Goal: Navigation & Orientation: Go to known website

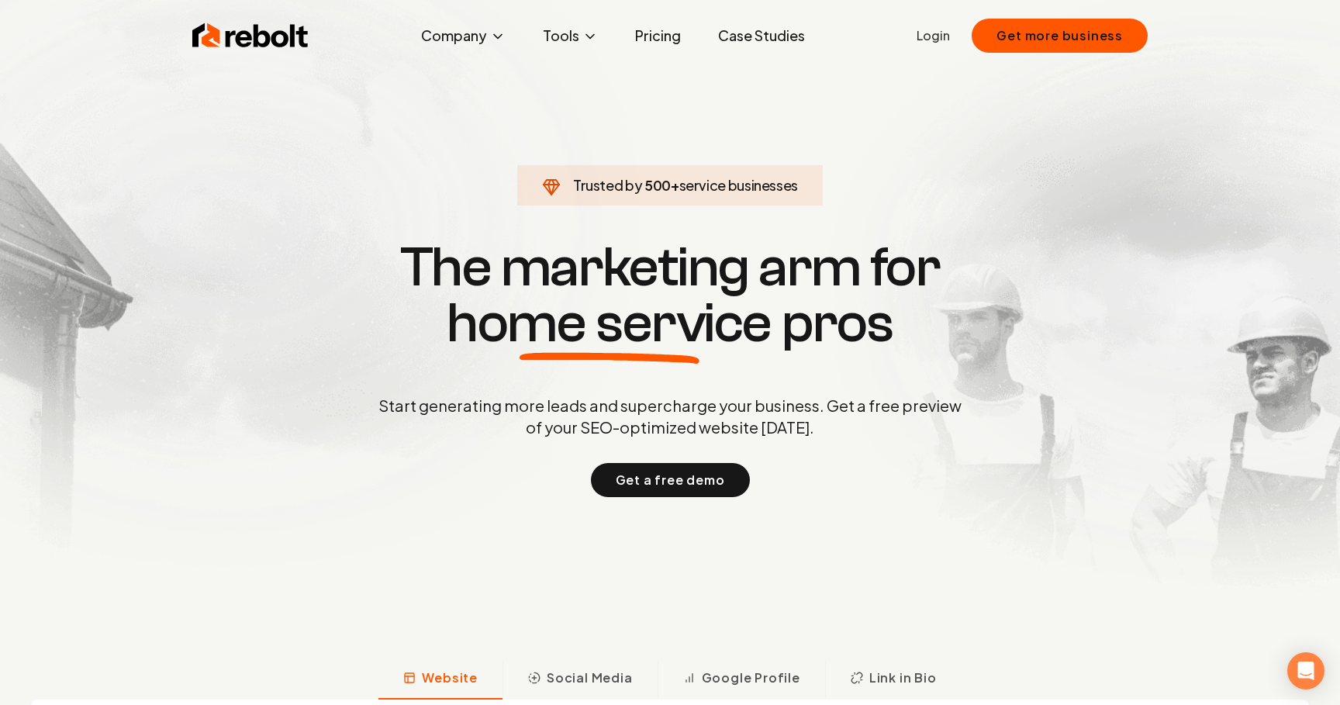
click at [938, 33] on link "Login" at bounding box center [933, 35] width 33 height 19
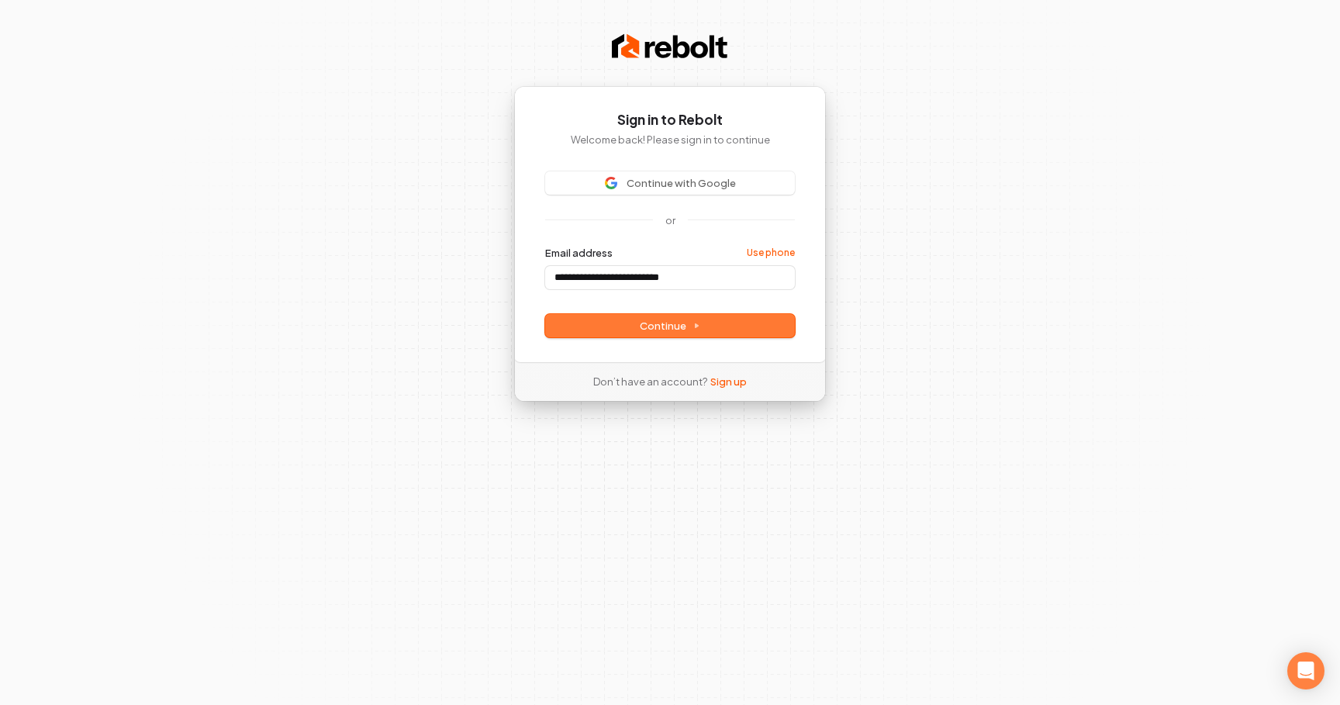
click at [545, 246] on button "submit" at bounding box center [545, 246] width 0 height 0
type input "**********"
